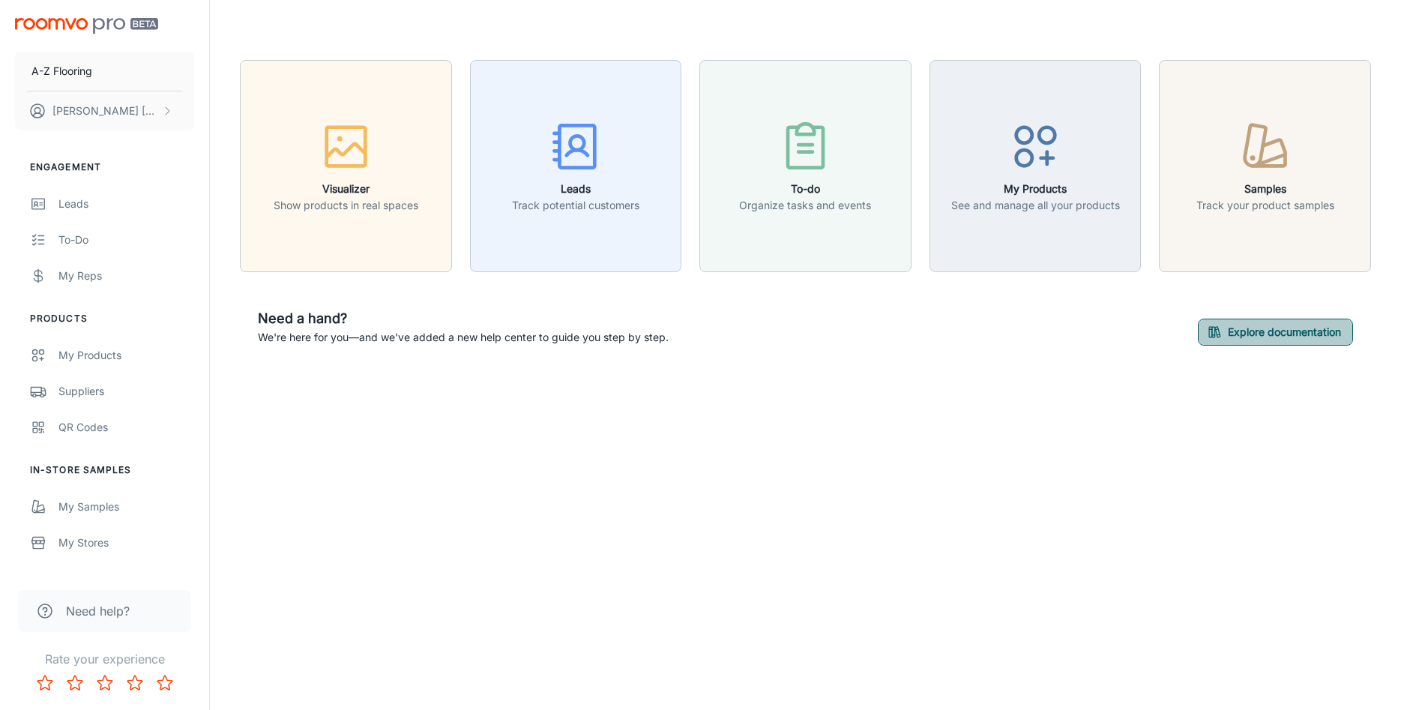
click at [1239, 334] on button "Explore documentation" at bounding box center [1275, 331] width 155 height 27
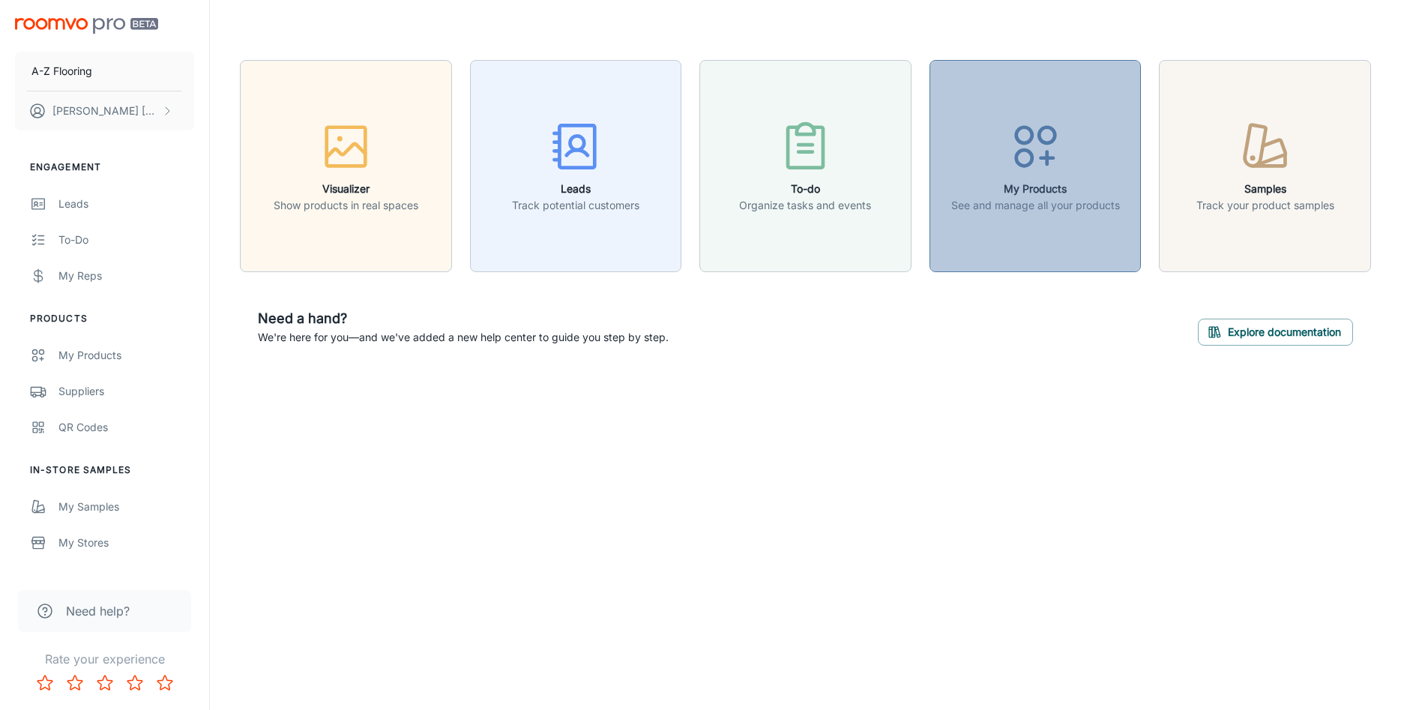
click at [1030, 138] on circle "button" at bounding box center [1023, 135] width 16 height 16
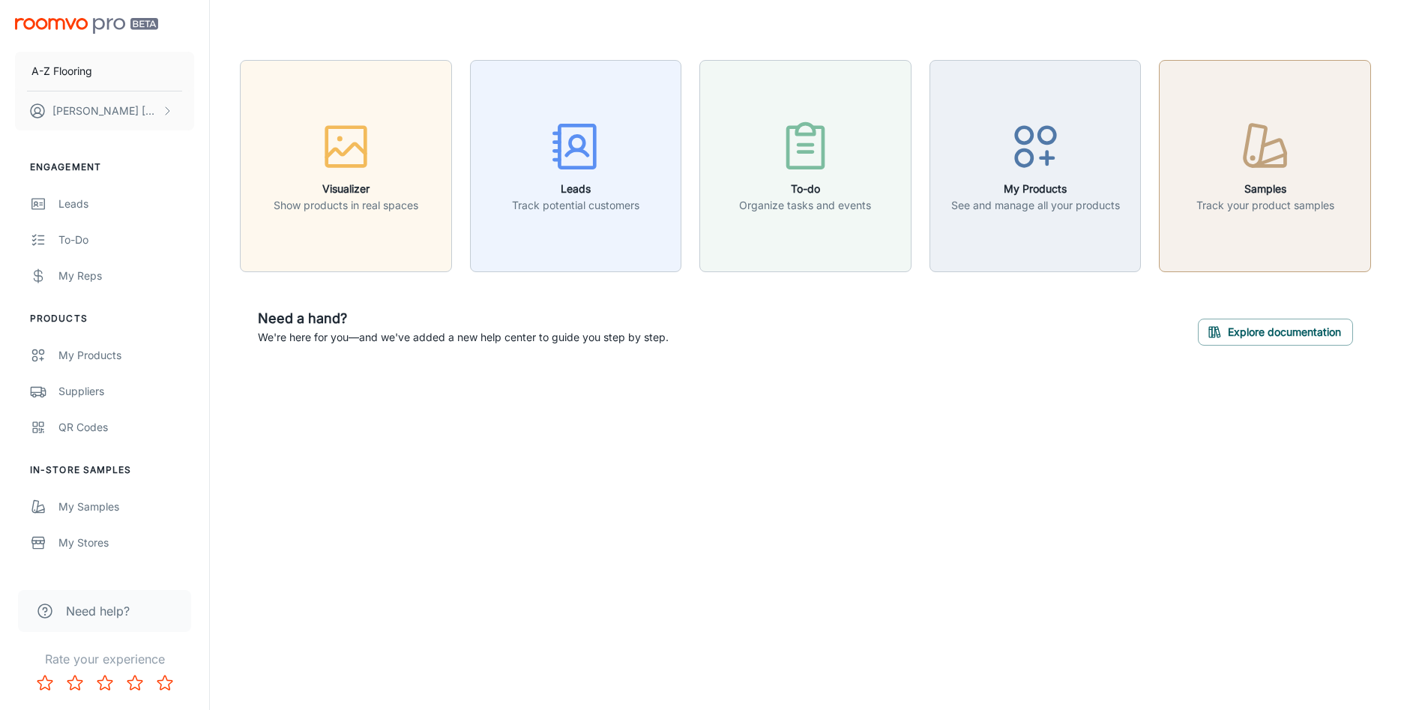
click at [1250, 195] on h6 "Samples" at bounding box center [1265, 189] width 138 height 16
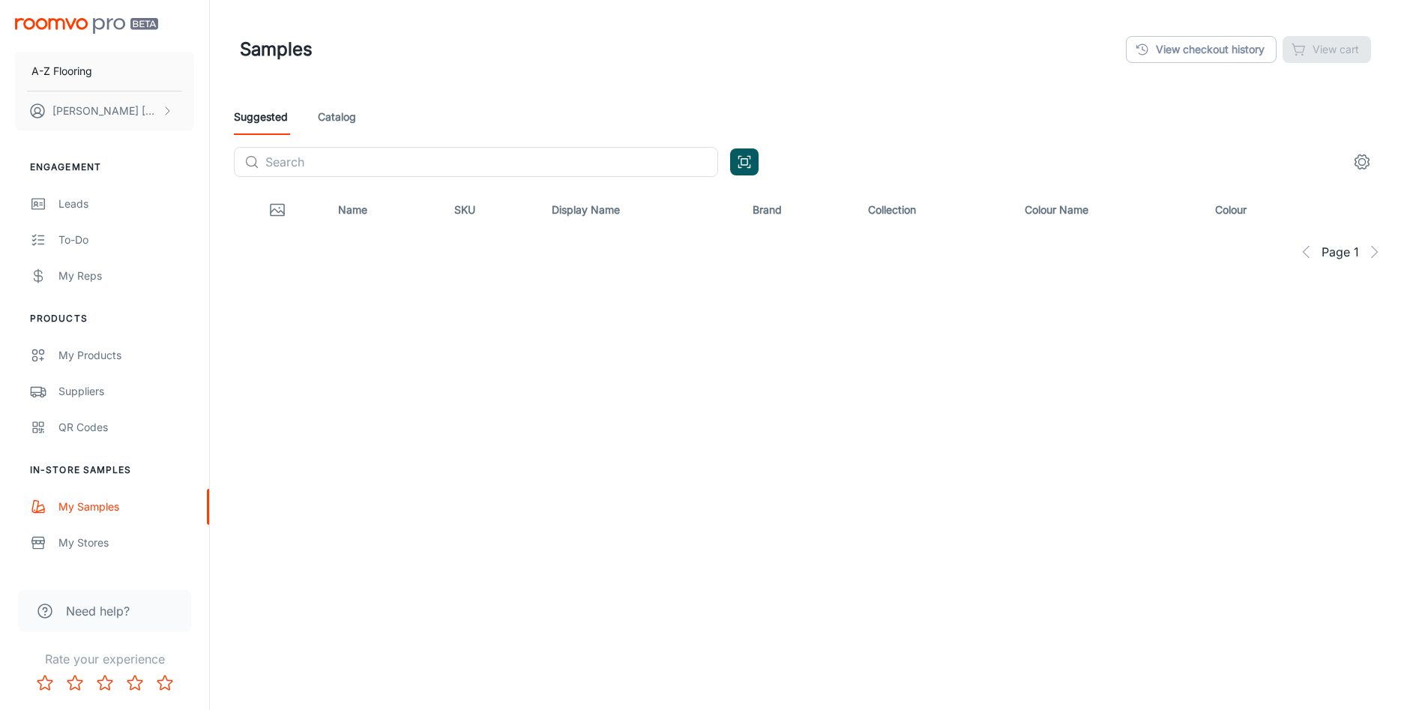
click at [346, 115] on link "Catalog" at bounding box center [337, 117] width 38 height 36
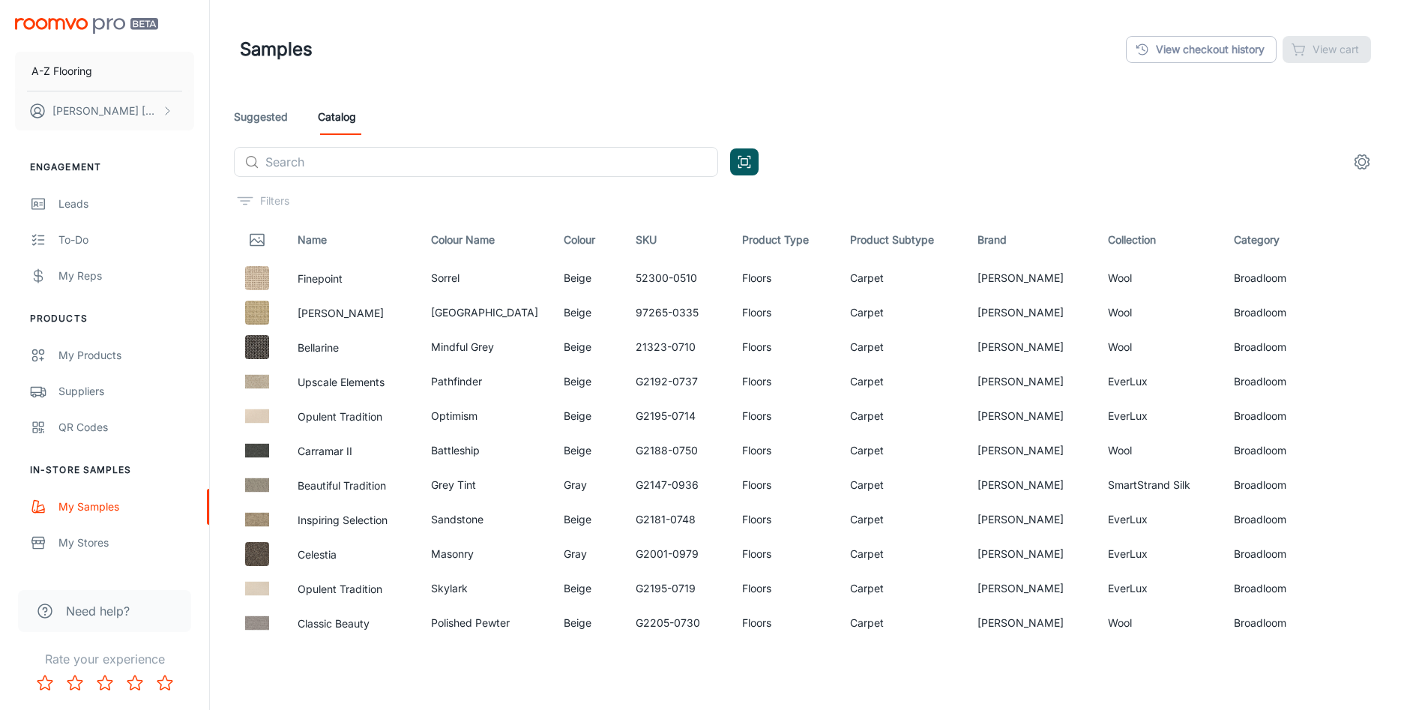
click at [264, 115] on link "Suggested" at bounding box center [261, 117] width 54 height 36
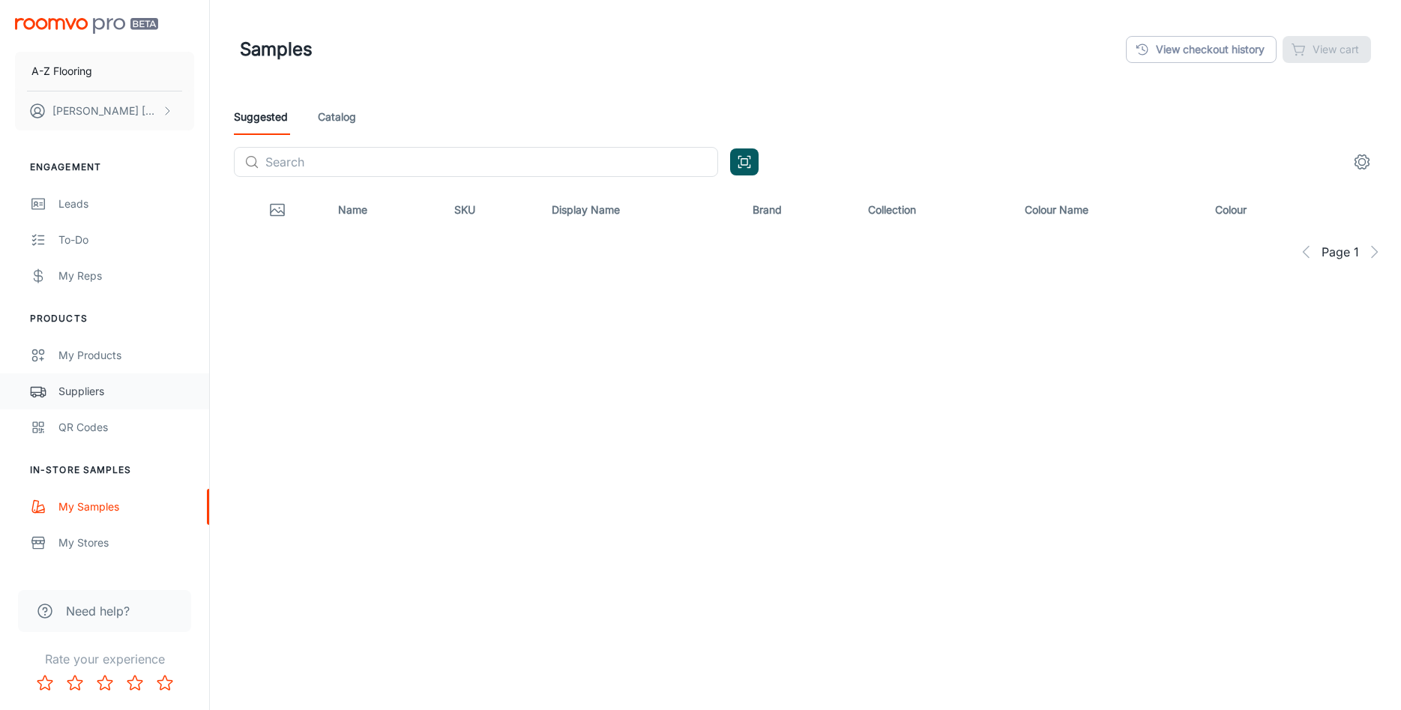
click at [76, 390] on div "Suppliers" at bounding box center [126, 391] width 136 height 16
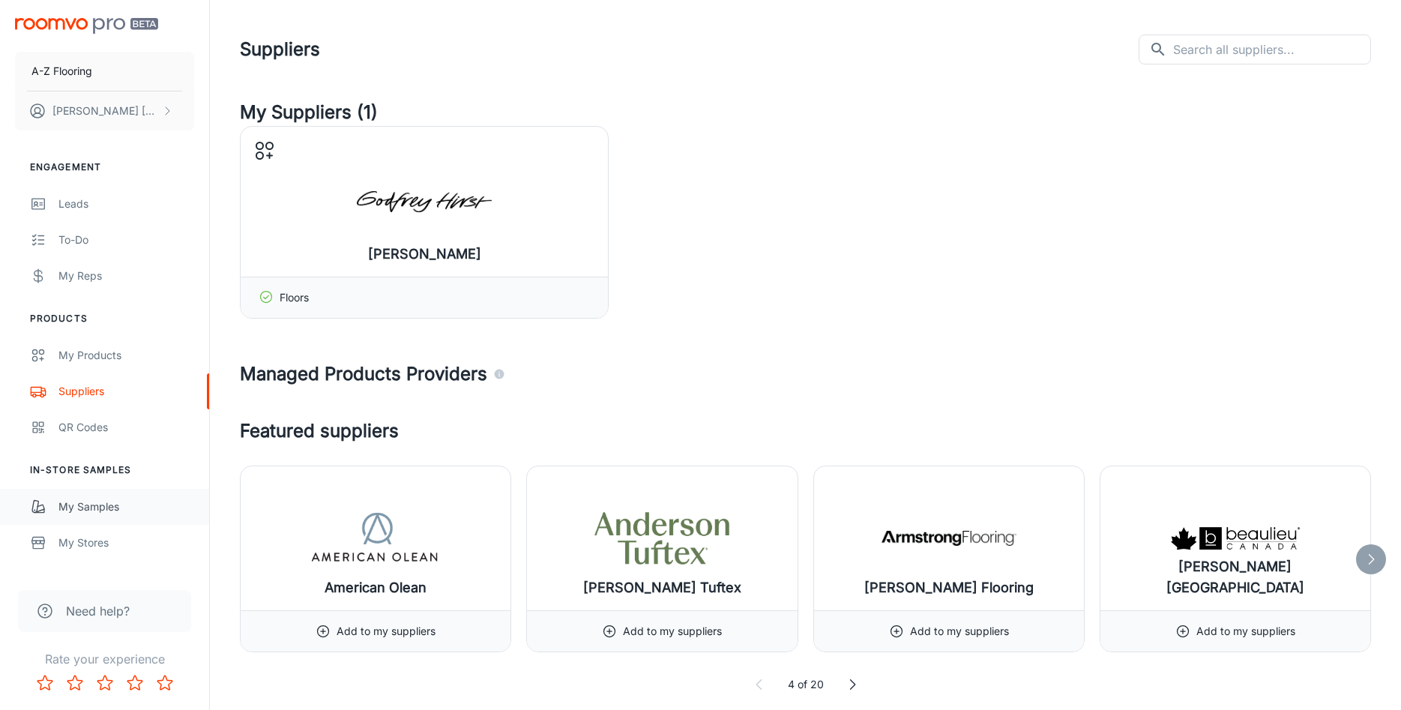
click at [90, 503] on div "My Samples" at bounding box center [126, 506] width 136 height 16
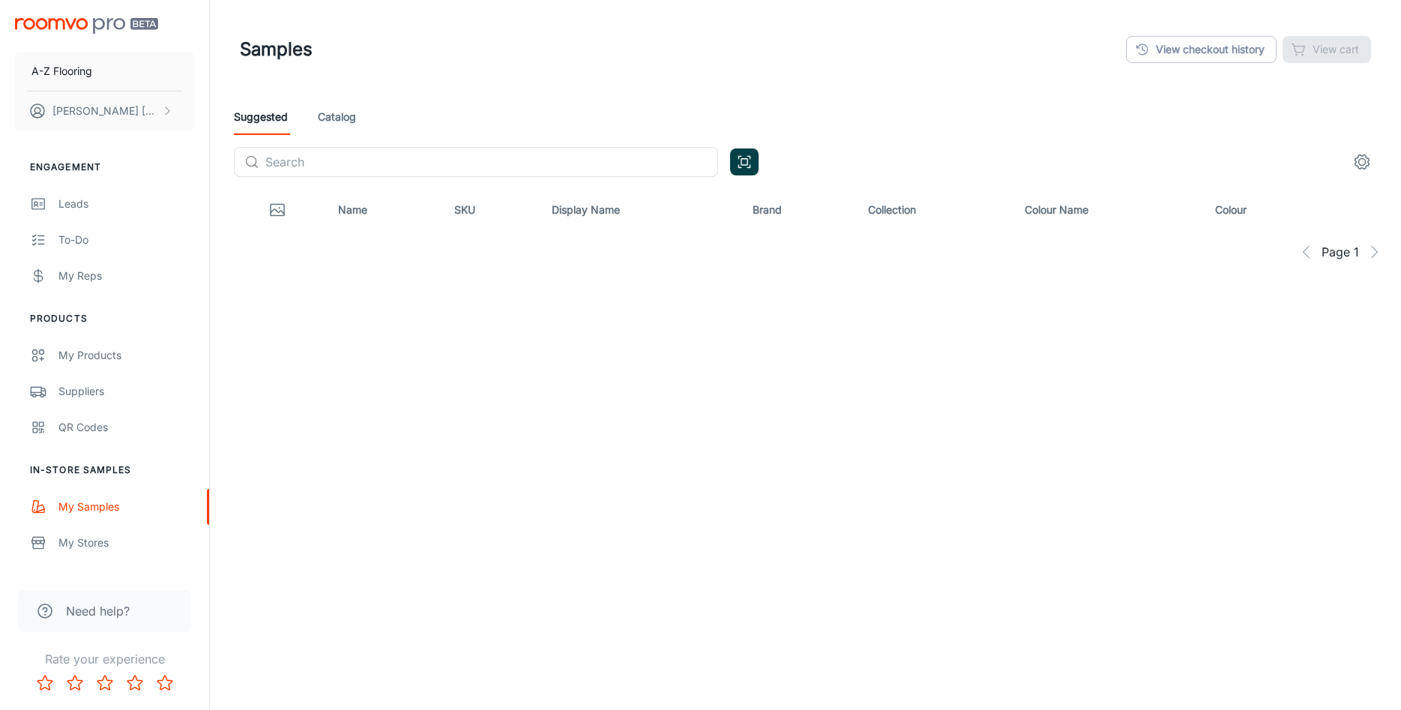
click at [743, 161] on icon "Open QR code scanner" at bounding box center [744, 162] width 16 height 18
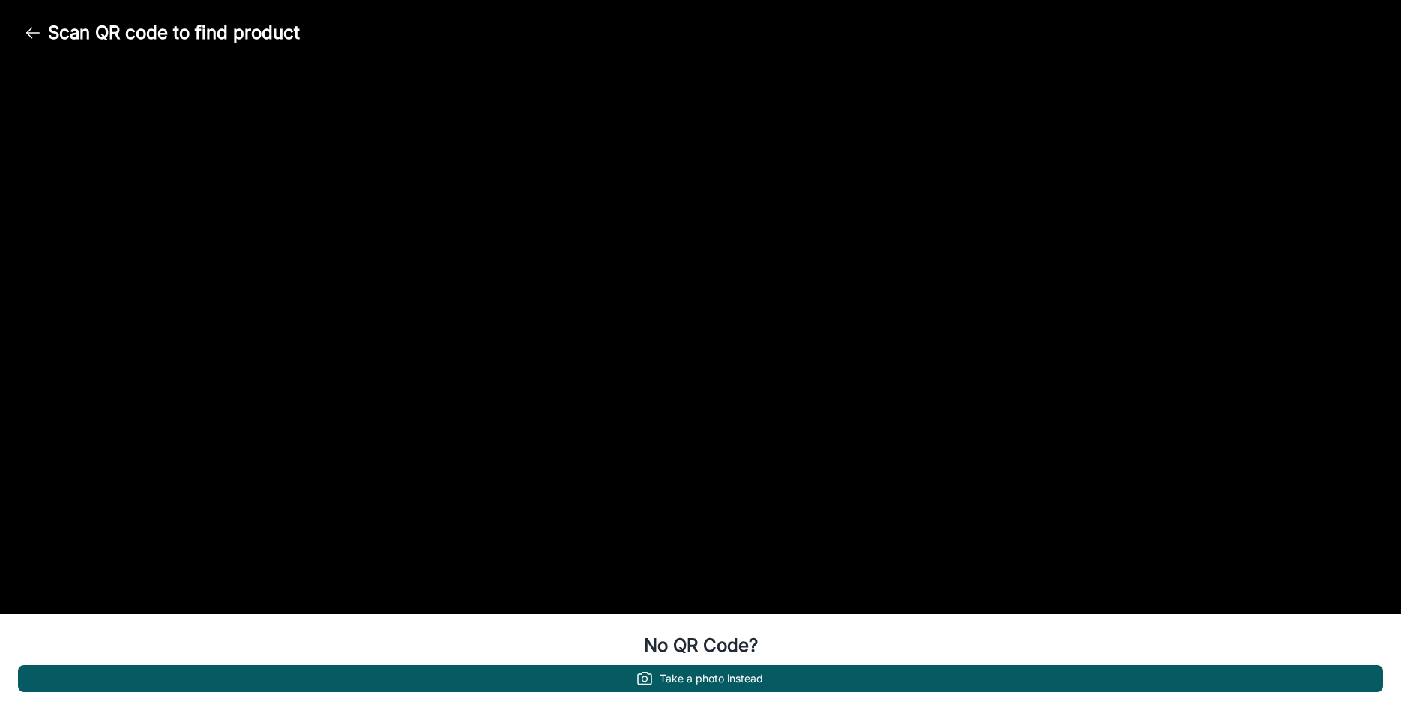
drag, startPoint x: 50, startPoint y: 183, endPoint x: 64, endPoint y: 166, distance: 22.4
click at [55, 180] on div at bounding box center [700, 340] width 1401 height 548
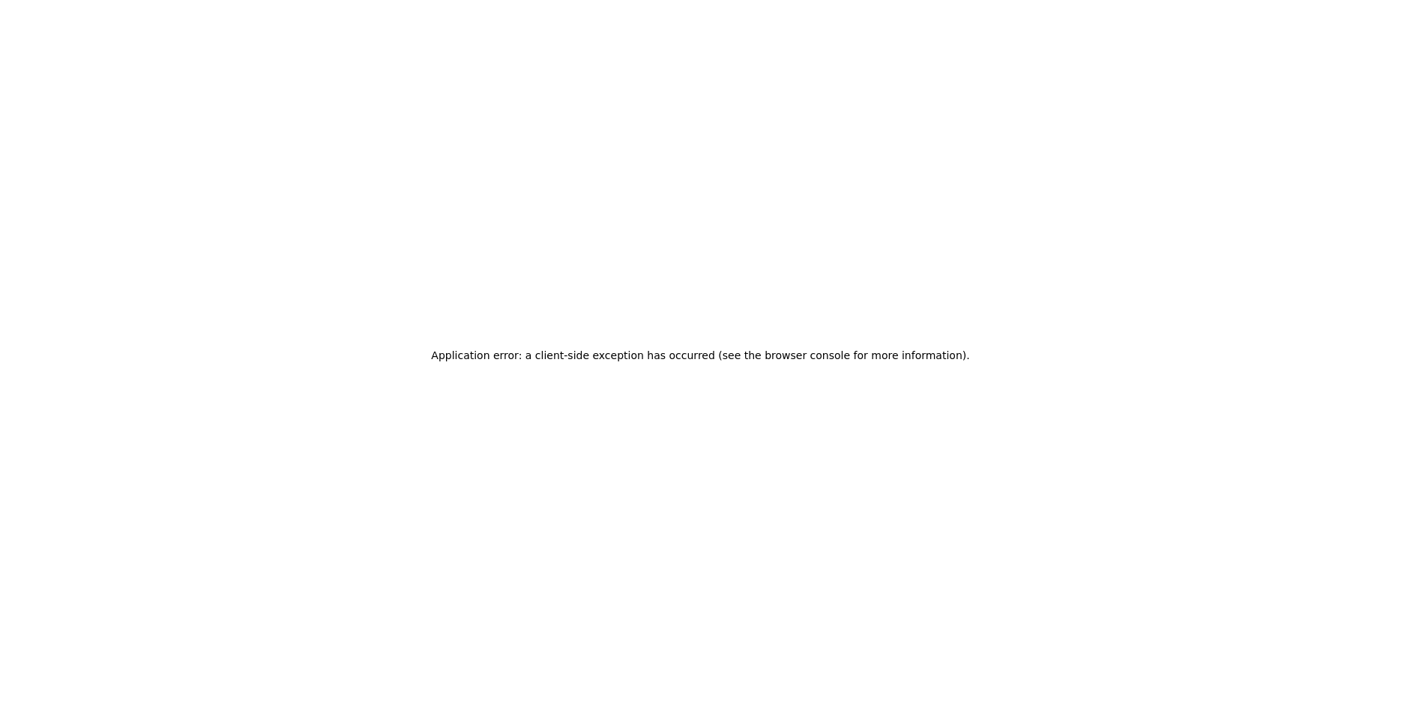
click at [116, 52] on div "Application error: a client-side exception has occurred (see the browser consol…" at bounding box center [700, 355] width 1401 height 710
click at [691, 348] on h2 "Application error: a client-side exception has occurred (see the browser consol…" at bounding box center [700, 355] width 538 height 21
click at [79, 92] on div "Application error: a client-side exception has occurred (see the browser consol…" at bounding box center [700, 355] width 1401 height 710
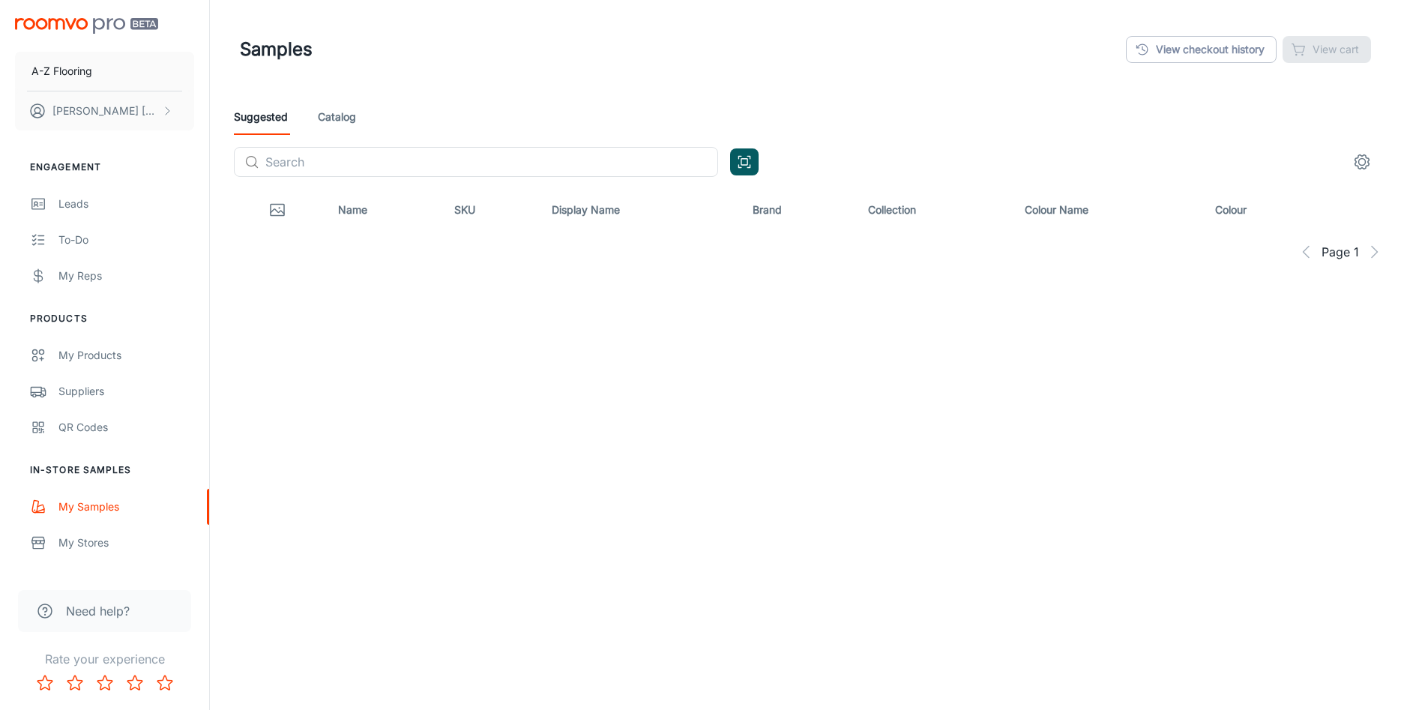
click at [582, 65] on div "Samples View checkout history View cart" at bounding box center [805, 49] width 1131 height 39
click at [591, 14] on header "Samples View checkout history View cart" at bounding box center [805, 49] width 1167 height 99
click at [555, 46] on div "Samples View checkout history View cart" at bounding box center [805, 49] width 1131 height 39
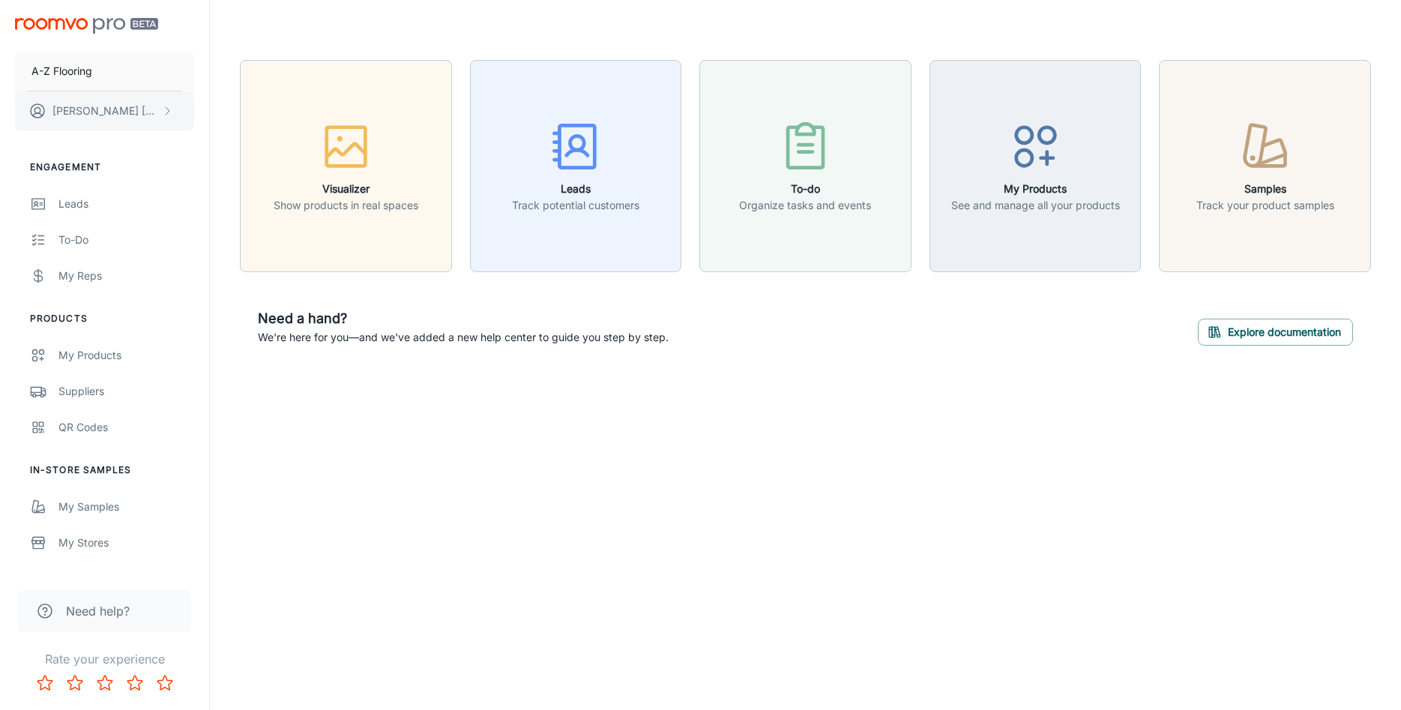
click at [167, 105] on icon "scrollable content" at bounding box center [167, 111] width 12 height 12
click at [63, 204] on div at bounding box center [700, 355] width 1401 height 710
click at [58, 200] on link "Leads" at bounding box center [104, 204] width 209 height 36
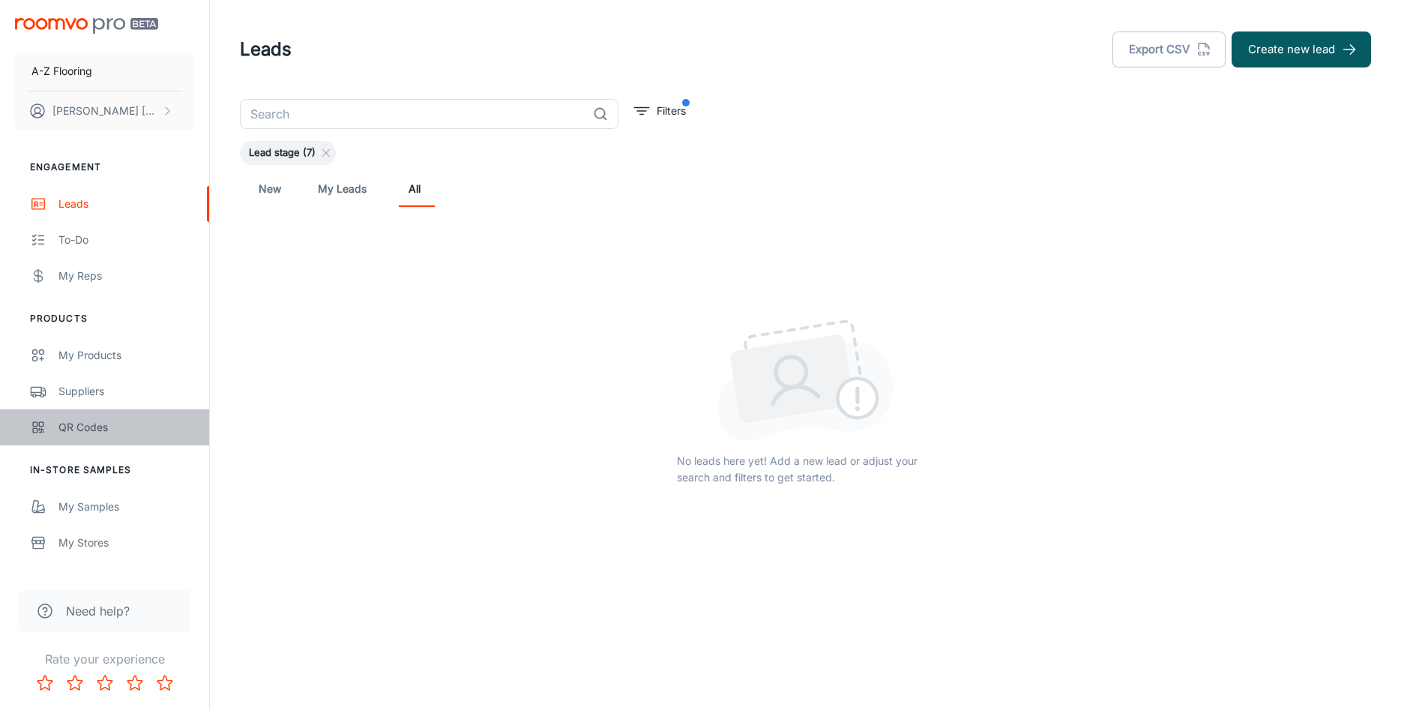
click at [70, 422] on div "QR Codes" at bounding box center [126, 427] width 136 height 16
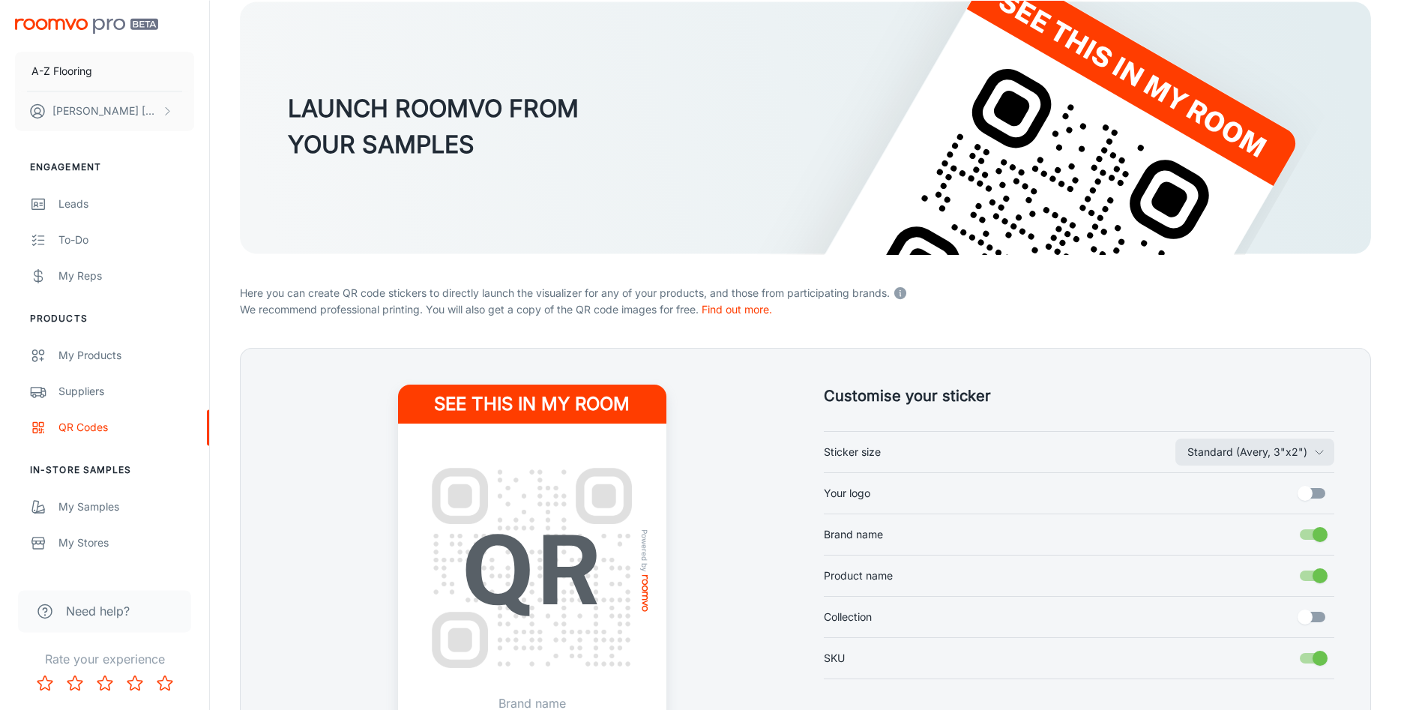
scroll to position [229, 0]
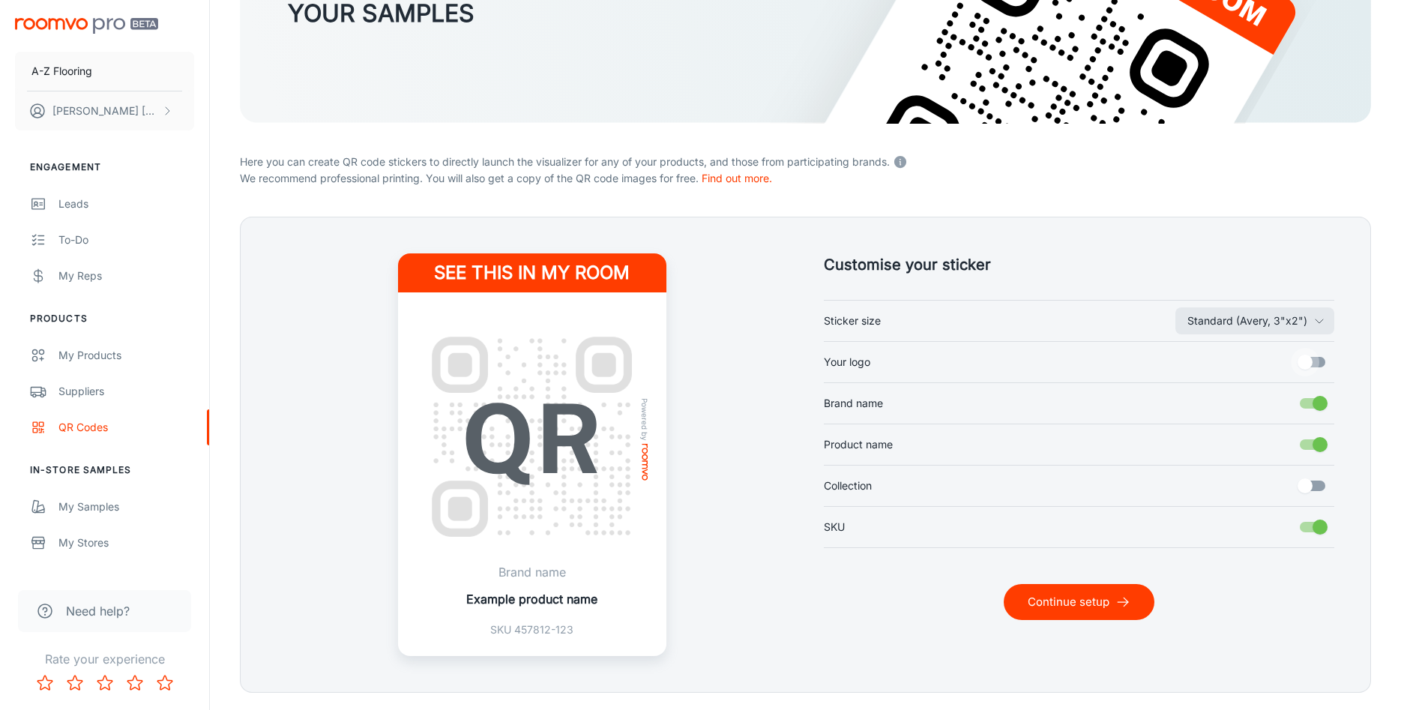
click at [1324, 360] on input "Your logo" at bounding box center [1304, 362] width 85 height 28
checkbox input "true"
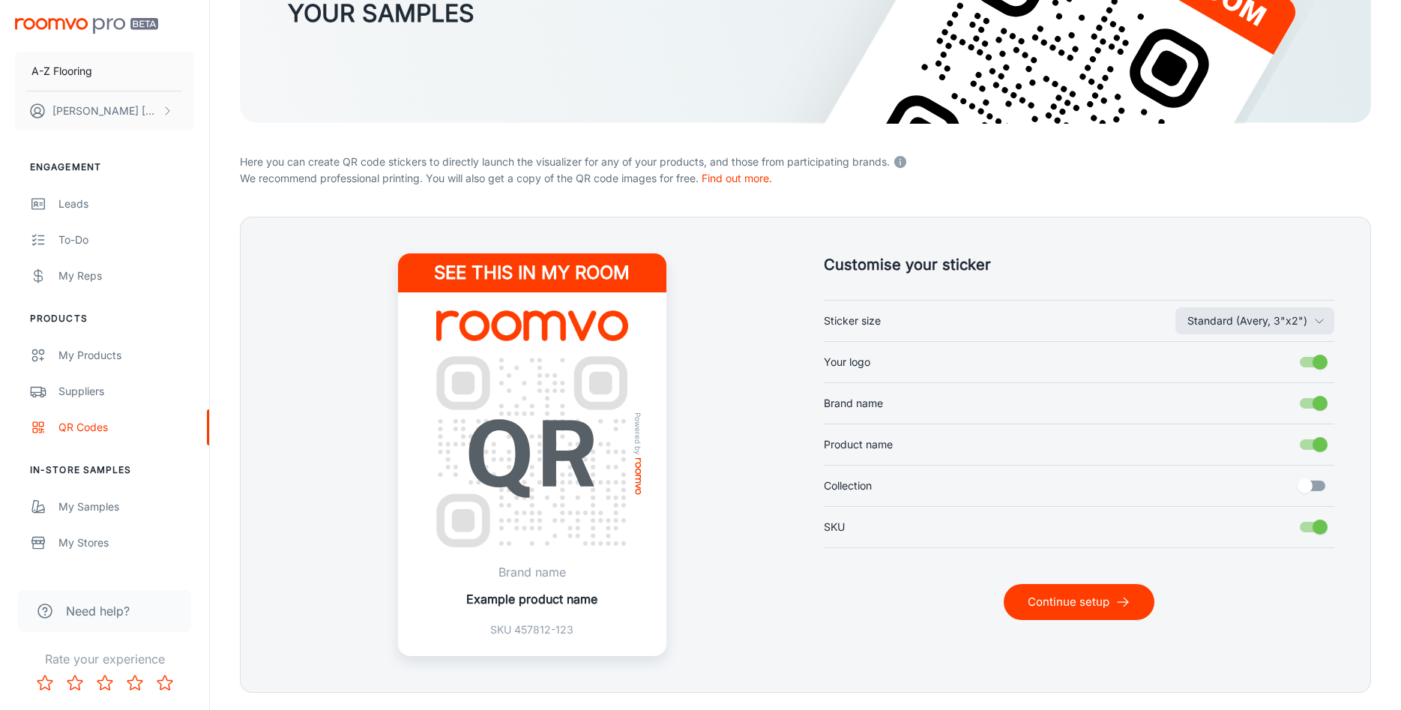
click at [1323, 484] on input "Collection" at bounding box center [1304, 485] width 85 height 28
checkbox input "true"
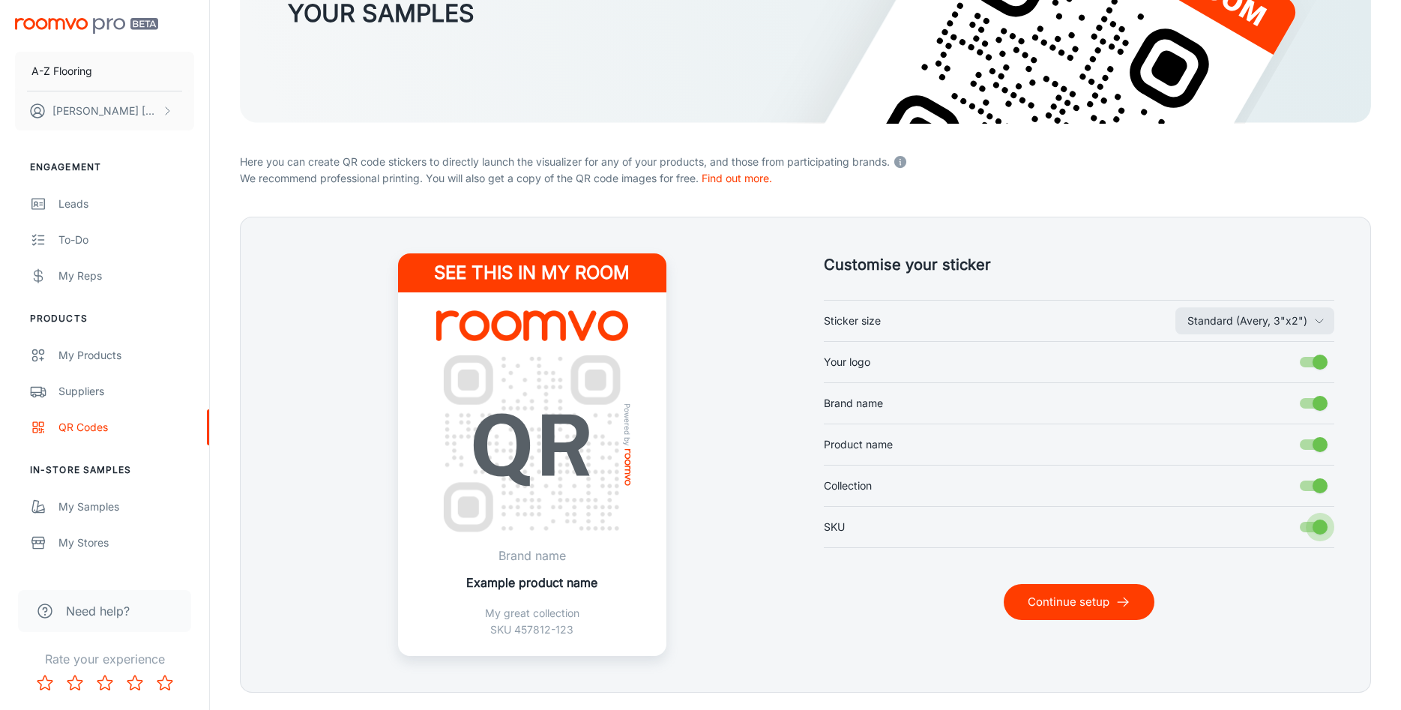
click at [1307, 527] on input "SKU" at bounding box center [1319, 527] width 85 height 28
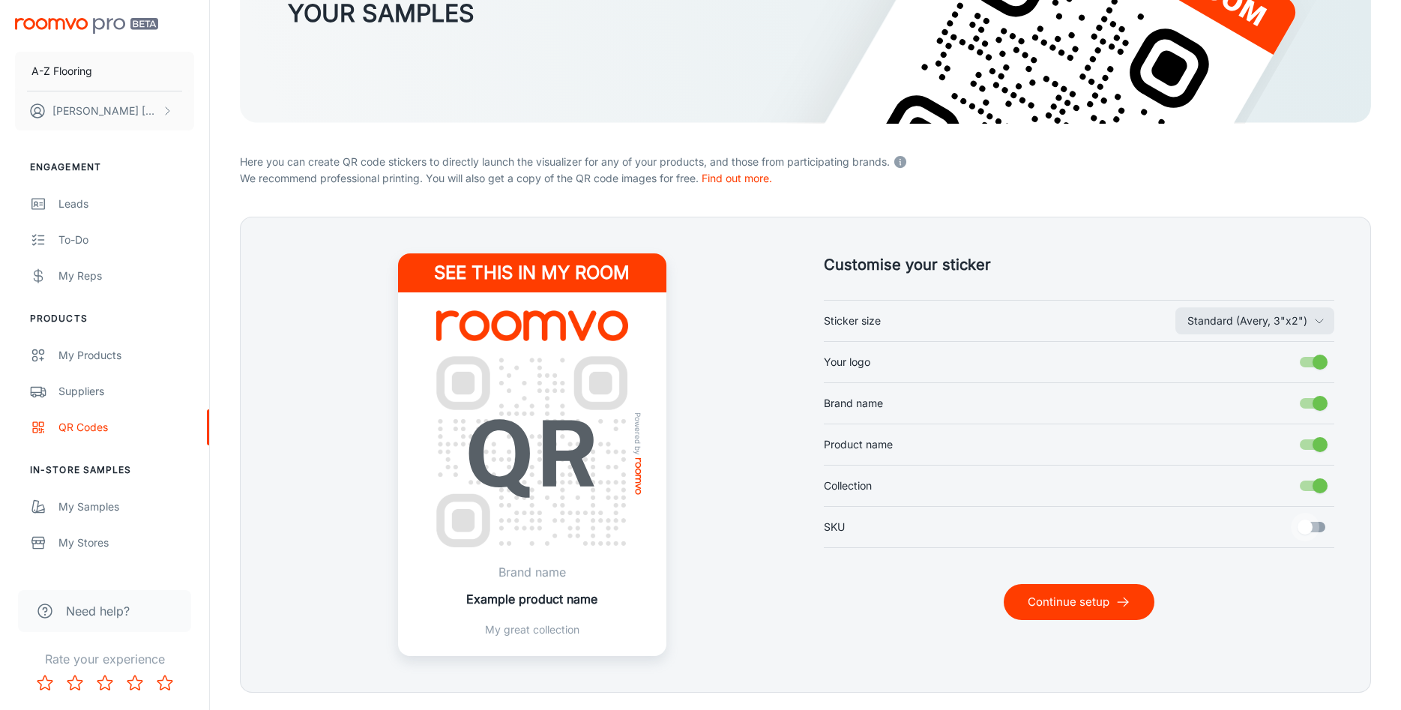
click at [1324, 525] on input "SKU" at bounding box center [1304, 527] width 85 height 28
checkbox input "true"
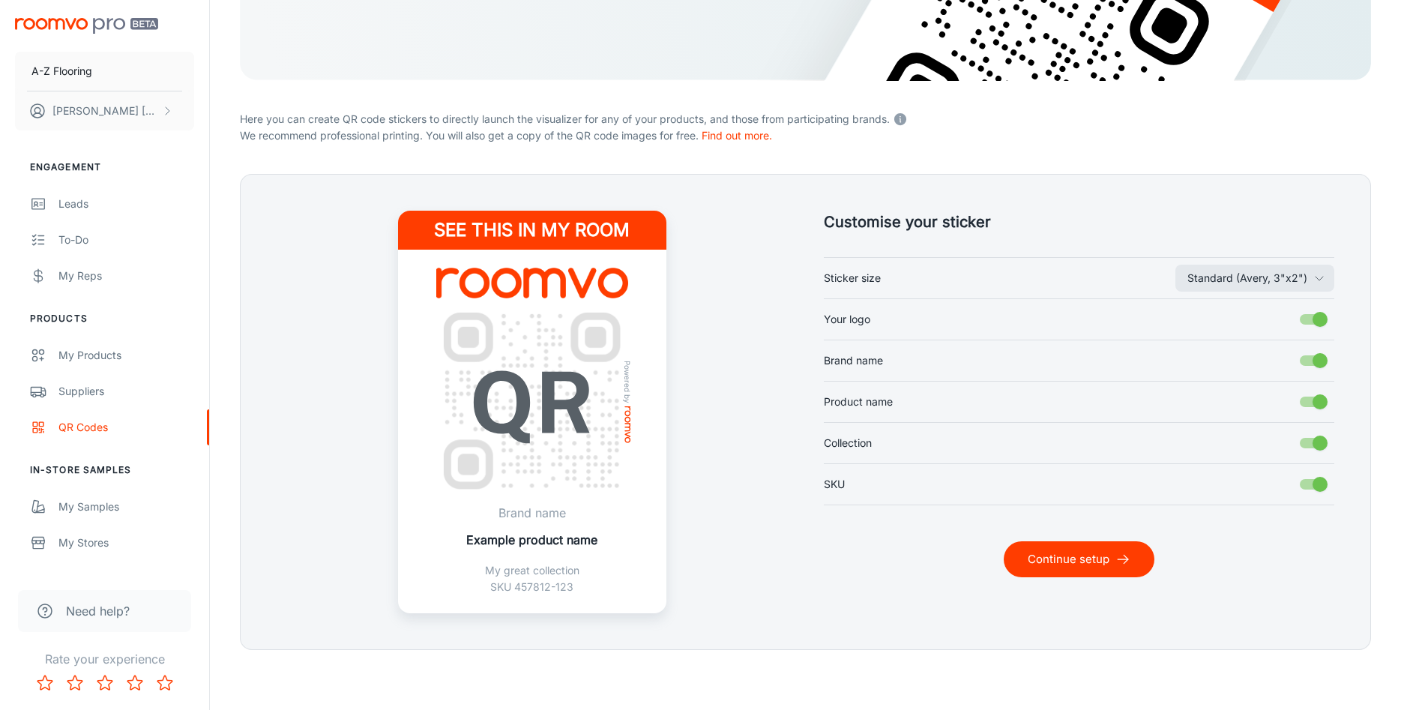
scroll to position [0, 0]
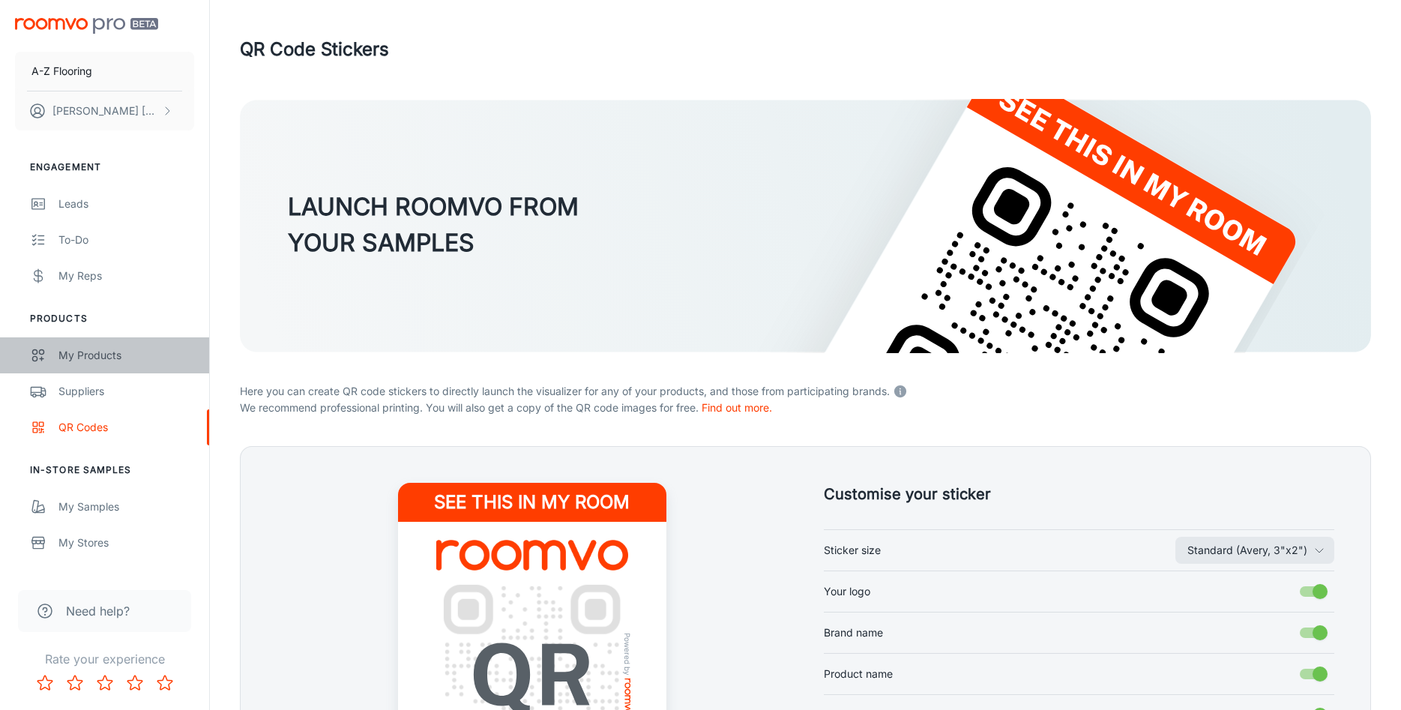
click at [95, 351] on div "My Products" at bounding box center [126, 355] width 136 height 16
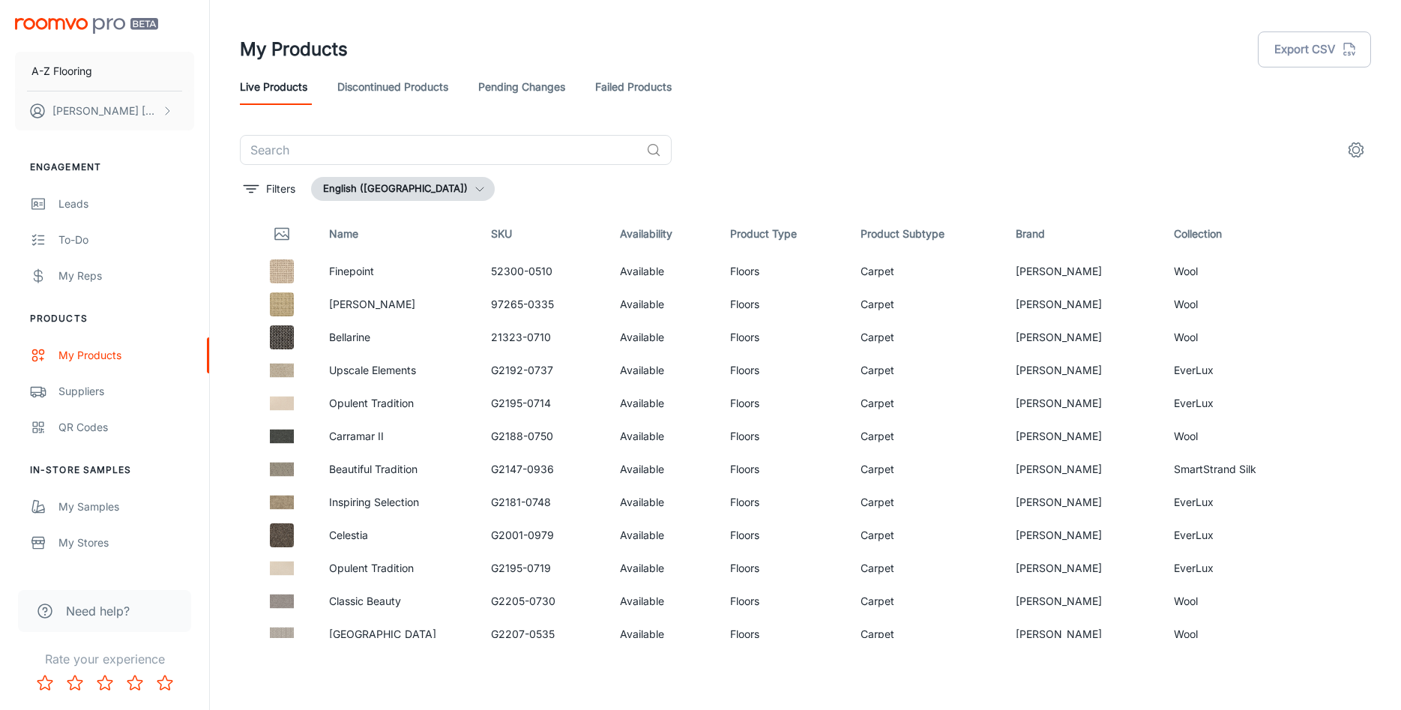
click at [73, 608] on span "Need help?" at bounding box center [98, 611] width 64 height 18
